Goal: Obtain resource: Obtain resource

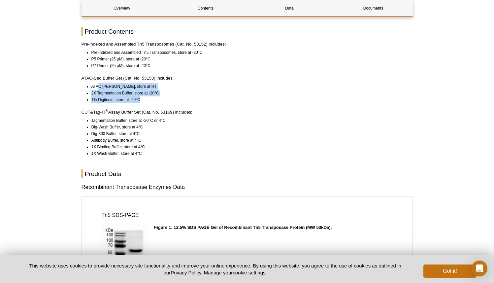
scroll to position [599, 0]
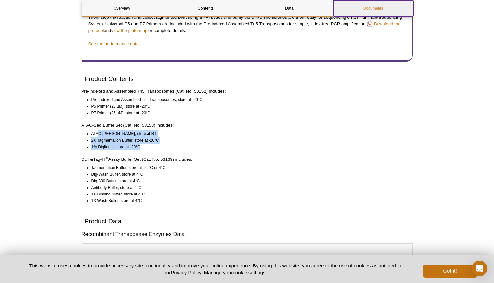
click at [360, 9] on link "Documents" at bounding box center [373, 8] width 80 height 16
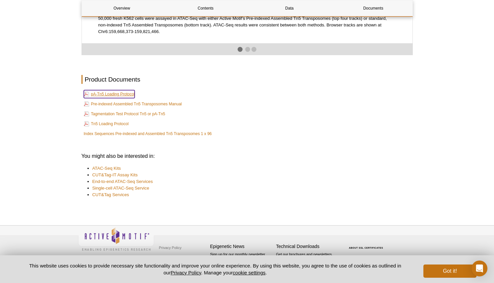
click at [117, 93] on link "pA-Tn5 Loading Protocol" at bounding box center [109, 94] width 51 height 8
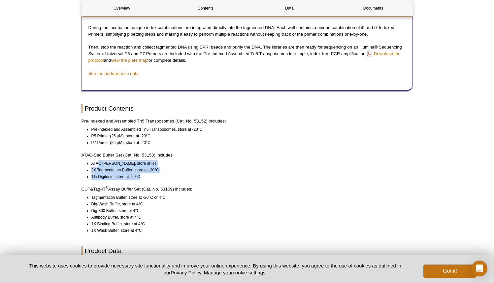
scroll to position [570, 0]
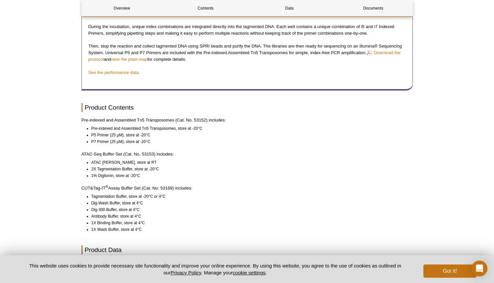
click at [153, 166] on li "ATAC [PERSON_NAME], store at RT" at bounding box center [248, 162] width 315 height 7
drag, startPoint x: 153, startPoint y: 161, endPoint x: 124, endPoint y: 161, distance: 29.4
click at [124, 157] on p "ATAC-Seq Buffer Set (Cat. No. 53153) includes:" at bounding box center [246, 154] width 331 height 7
copy p "Cat. No. 53153"
